Goal: Obtain resource: Download file/media

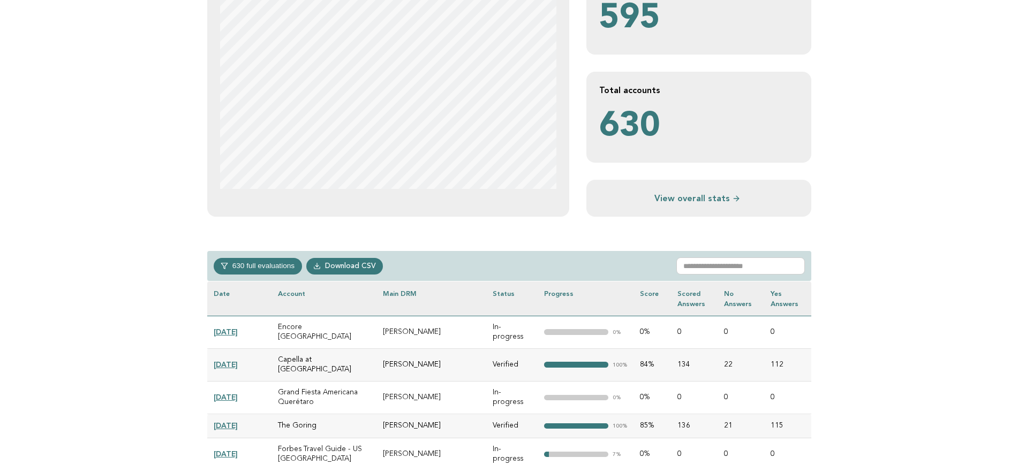
scroll to position [268, 0]
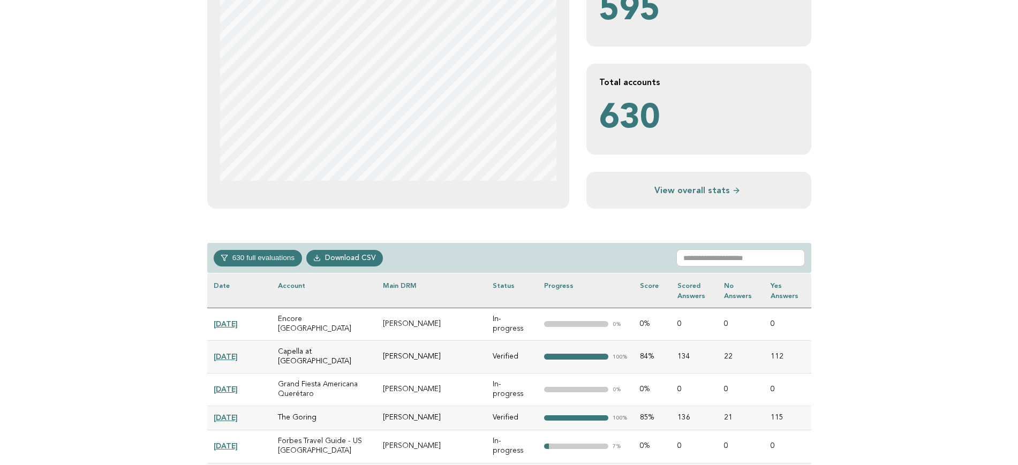
click at [238, 320] on link "[DATE]" at bounding box center [226, 324] width 24 height 9
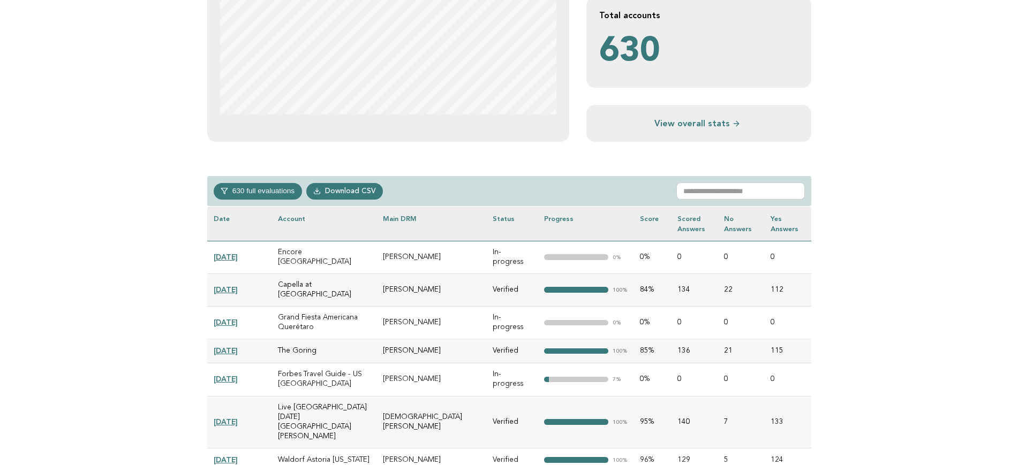
click at [238, 285] on link "[DATE]" at bounding box center [226, 289] width 24 height 9
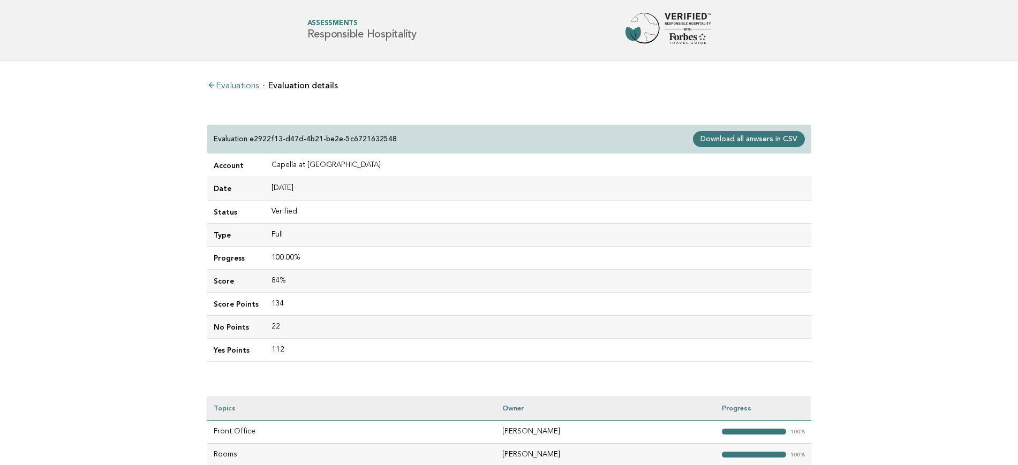
click at [754, 139] on link "Download all anwsers in CSV" at bounding box center [748, 139] width 111 height 16
